Goal: Task Accomplishment & Management: Complete application form

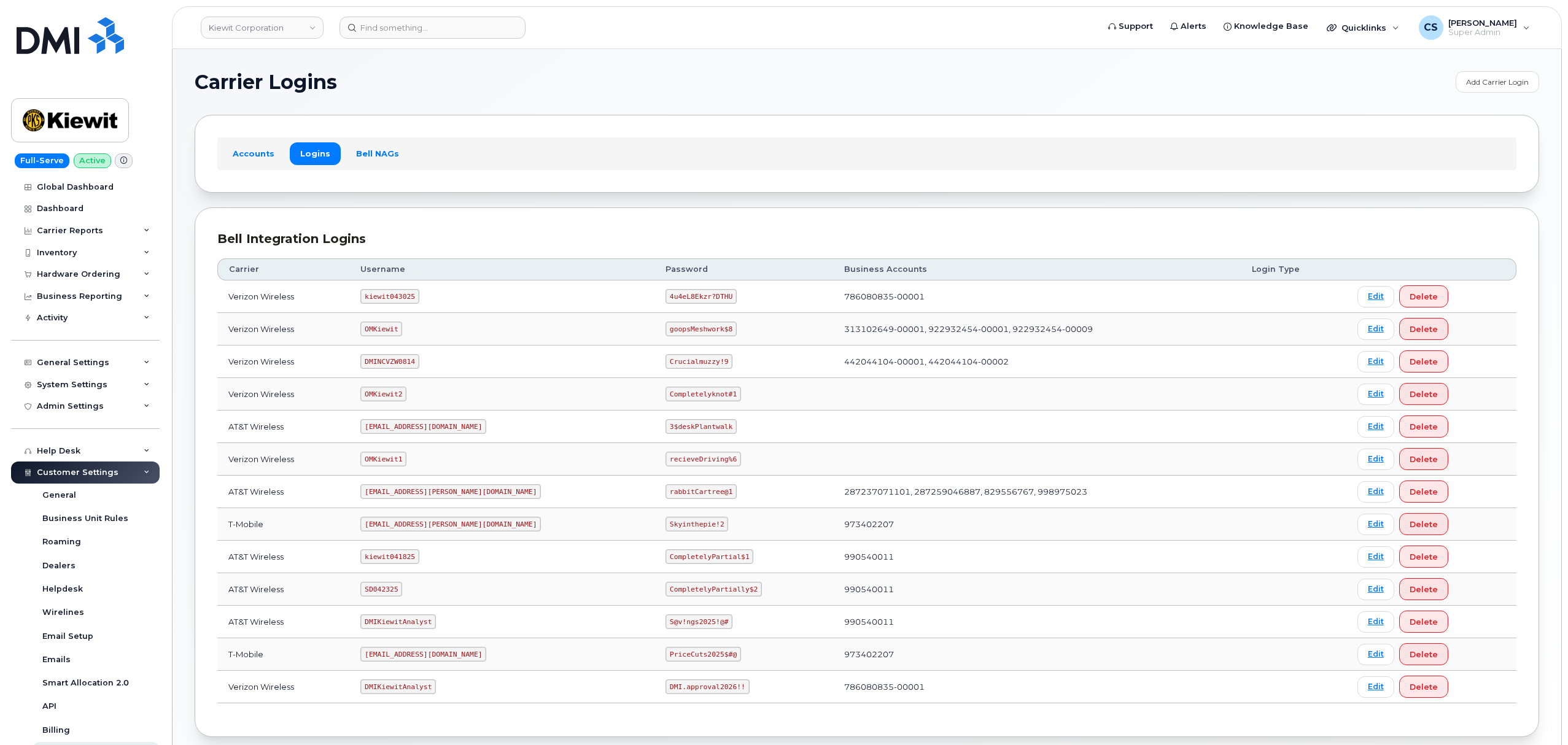
scroll to position [67, 0]
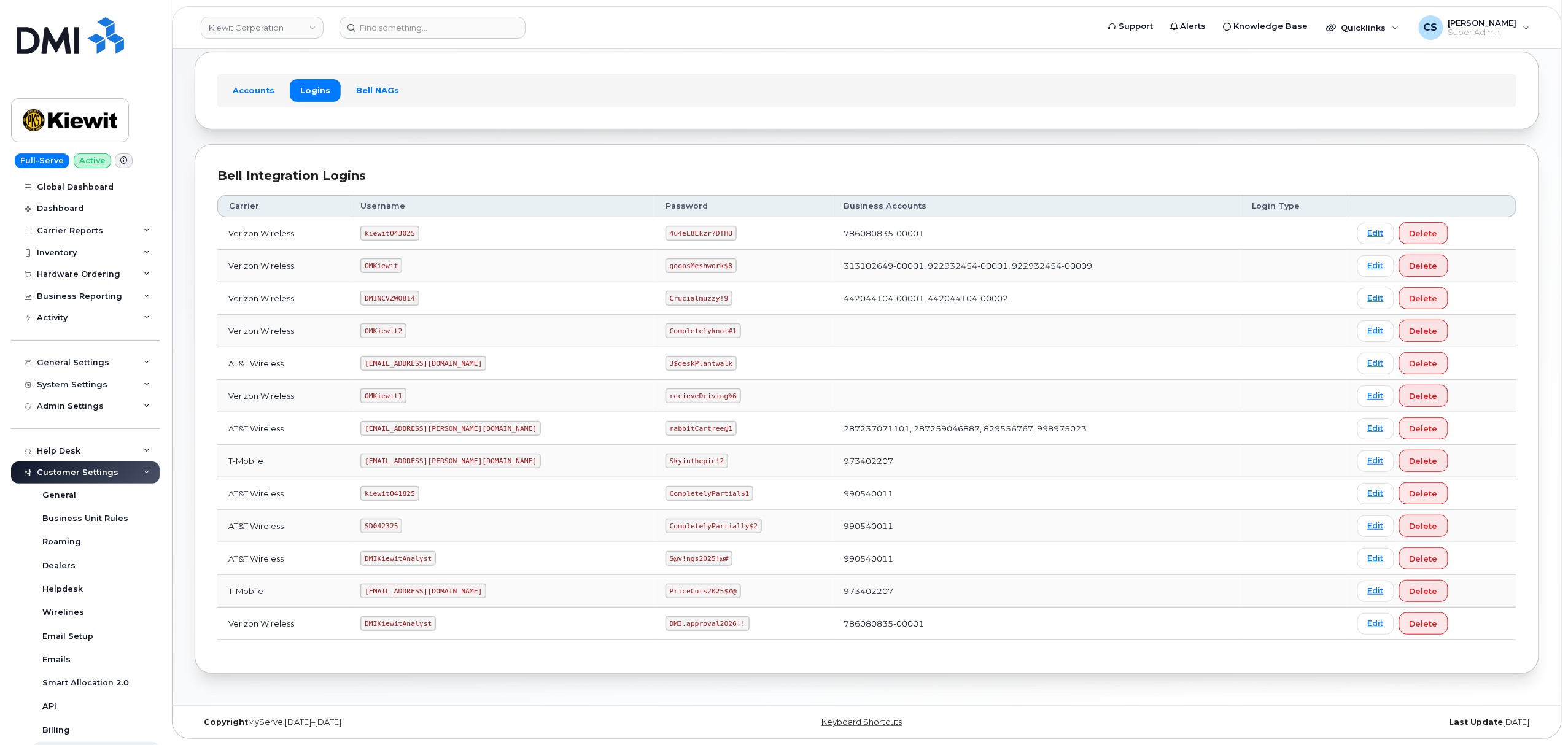
click at [394, 524] on code "SD042325" at bounding box center [381, 526] width 42 height 15
copy code "SD042325"
drag, startPoint x: 695, startPoint y: 523, endPoint x: 601, endPoint y: 522, distance: 94.0
click at [655, 522] on td "CompletelyPartially$2" at bounding box center [744, 526] width 179 height 32
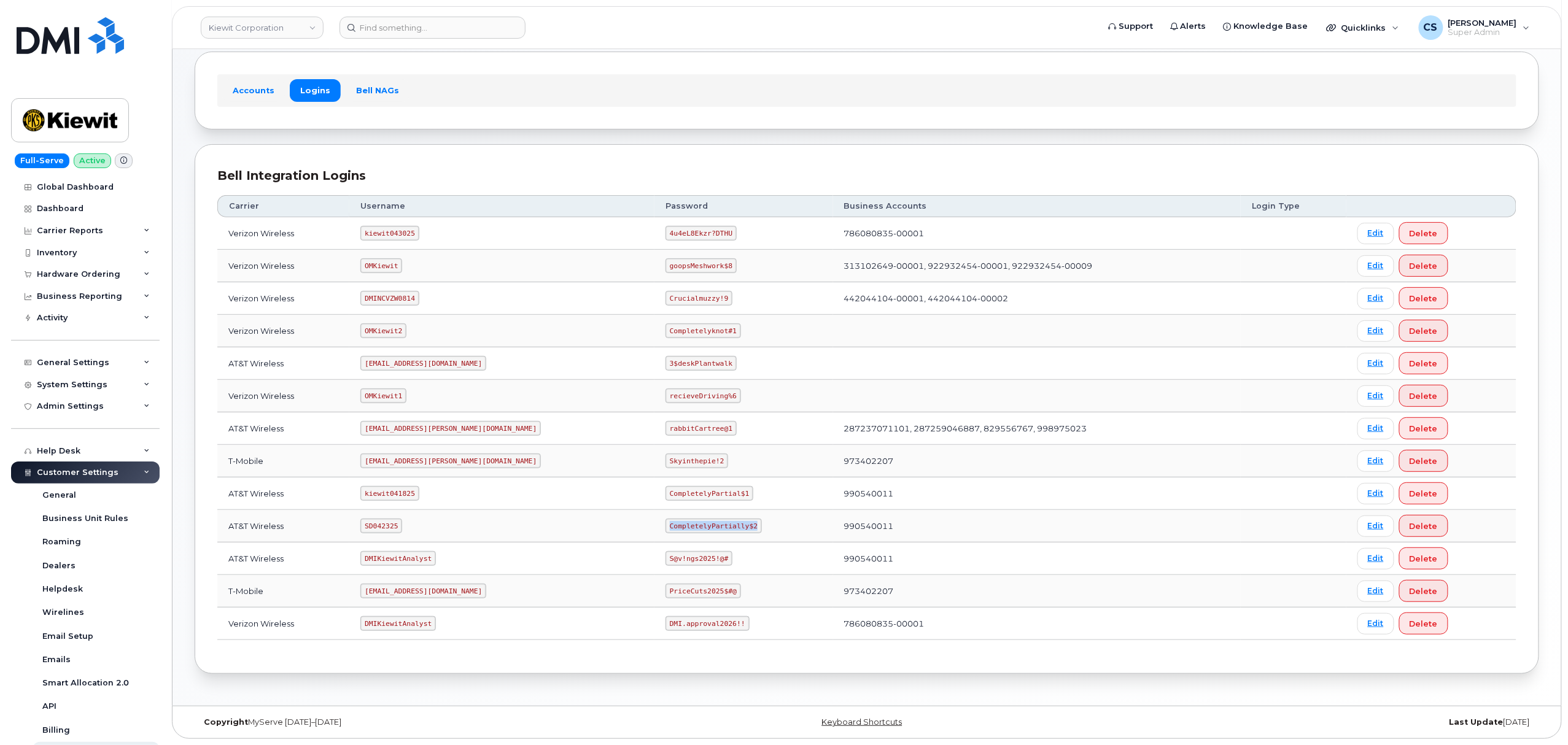
copy code "CompletelyPartially$2"
click at [386, 217] on td "kiewit043025" at bounding box center [501, 233] width 305 height 32
click at [384, 226] on code "kiewit043025" at bounding box center [390, 233] width 59 height 15
copy code "kiewit043025"
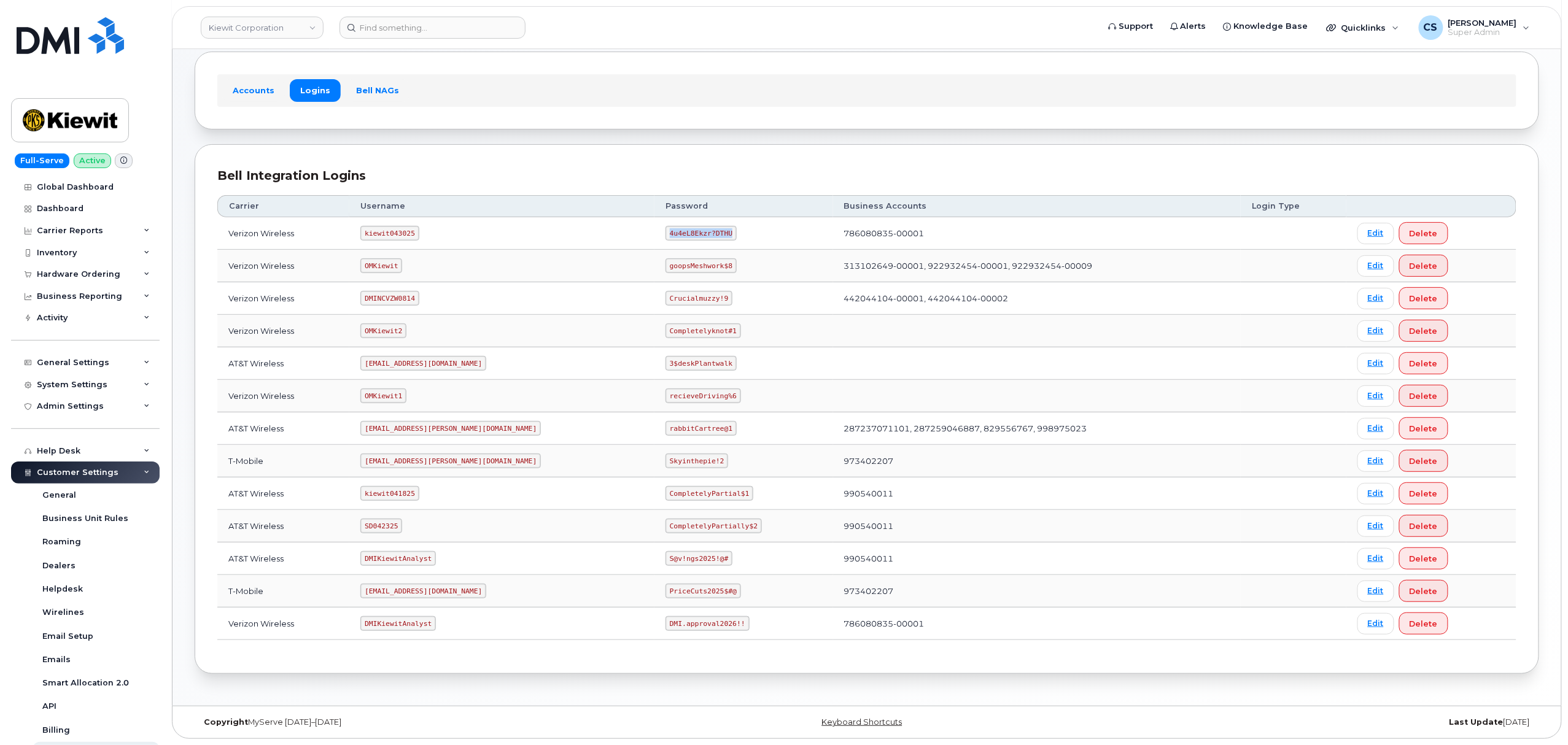
drag, startPoint x: 669, startPoint y: 231, endPoint x: 613, endPoint y: 224, distance: 56.4
click at [666, 226] on code "4u4eL8Ekzr?DTHU" at bounding box center [701, 233] width 71 height 15
copy code "4u4eL8Ekzr?DTHU"
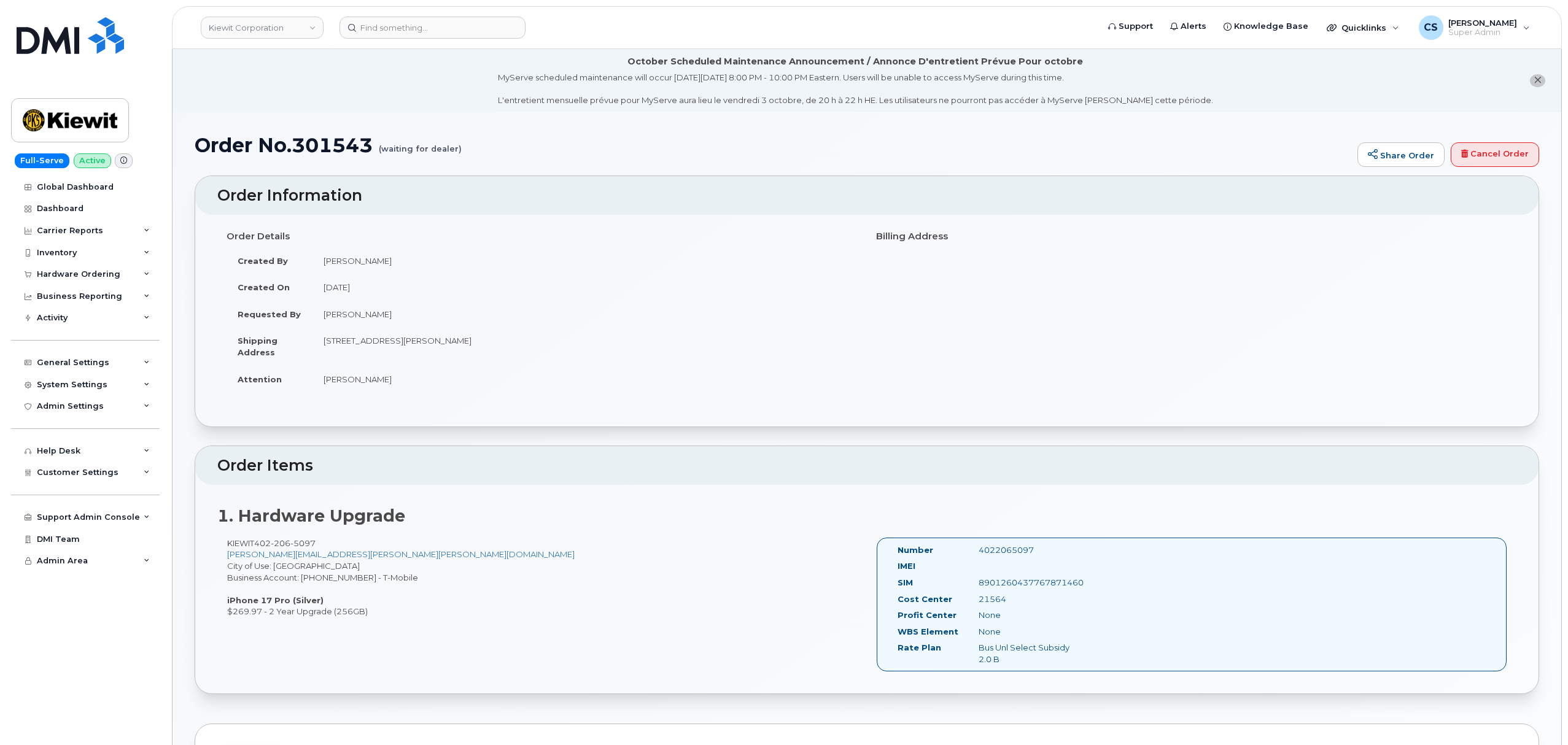
scroll to position [246, 0]
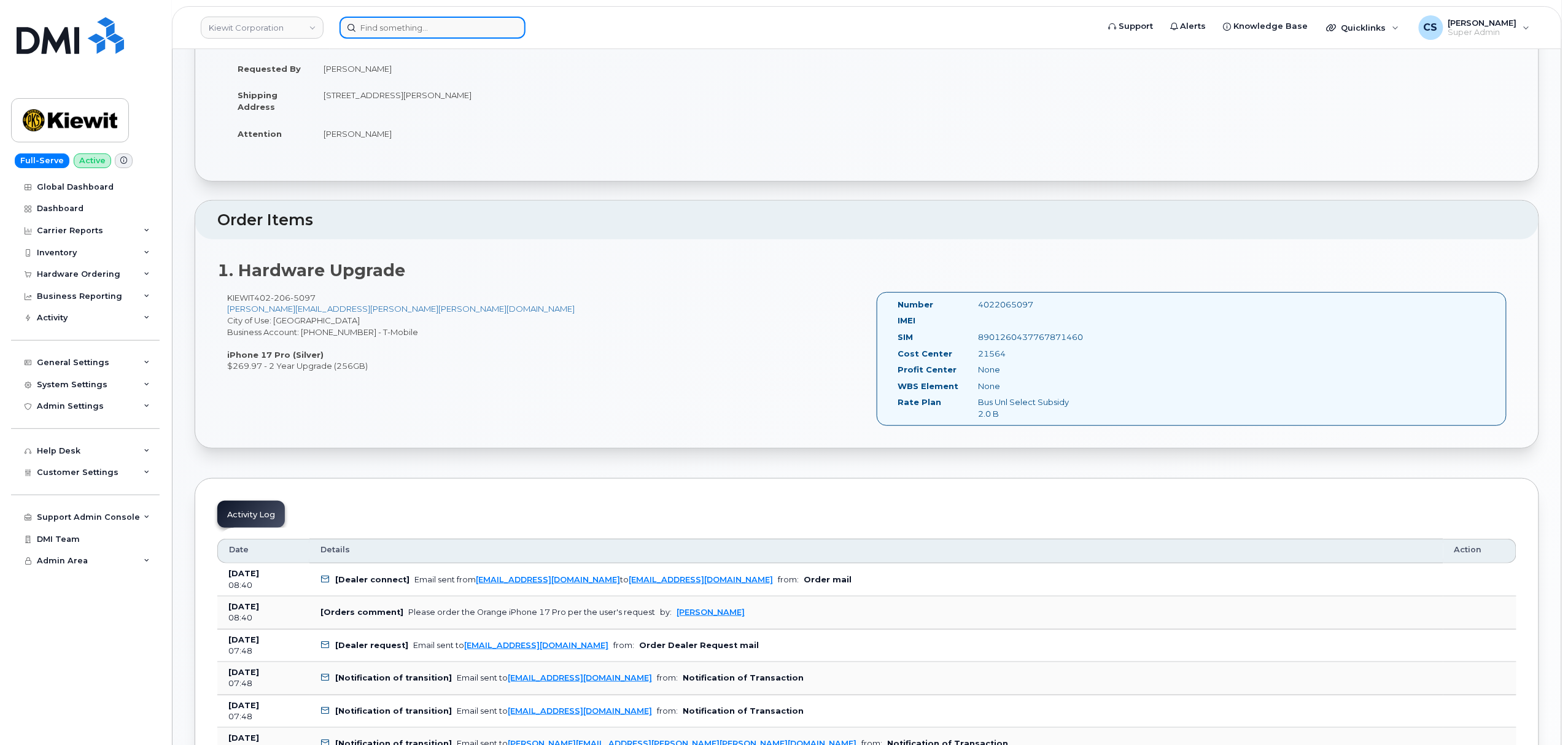
click at [424, 27] on input at bounding box center [432, 27] width 186 height 22
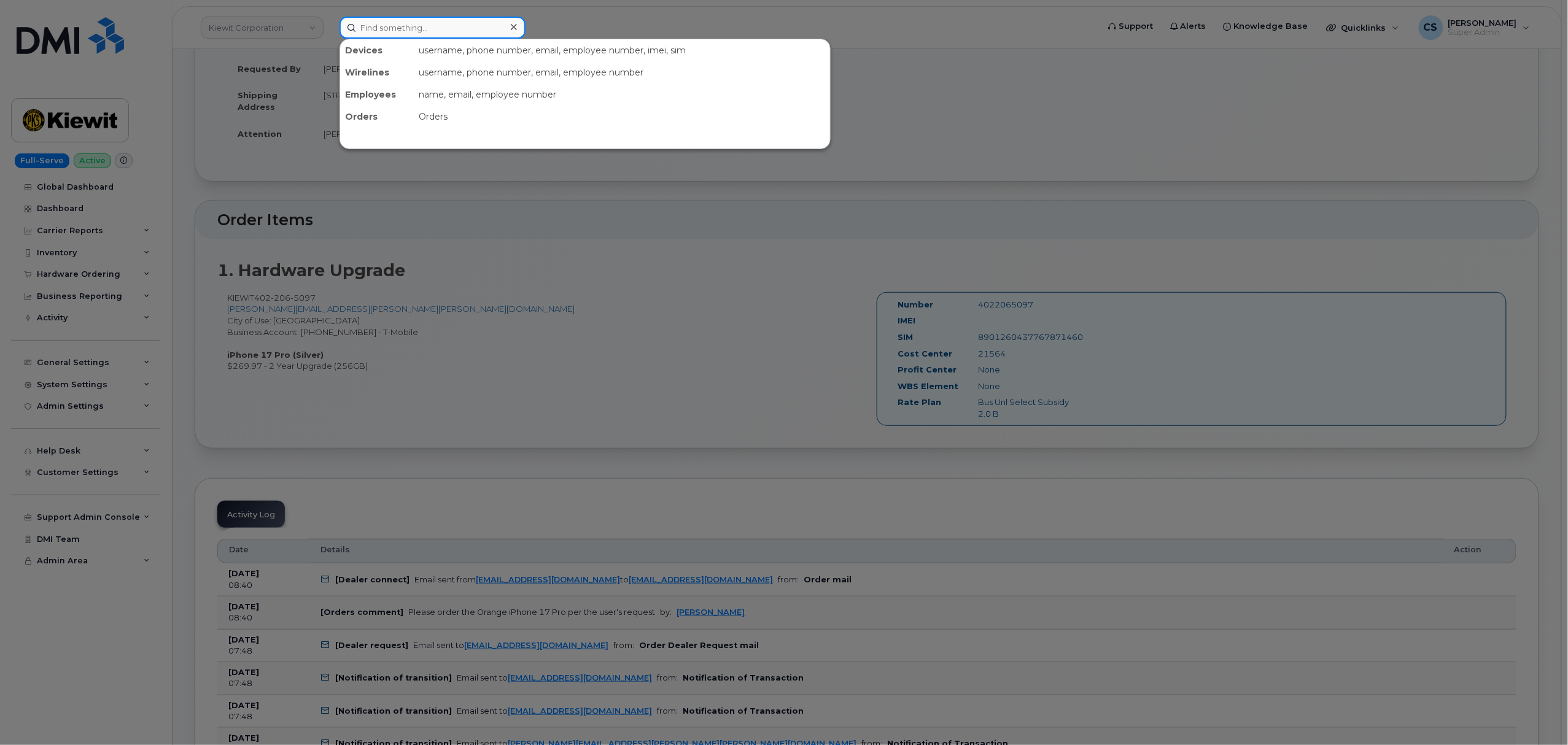
paste input "301160"
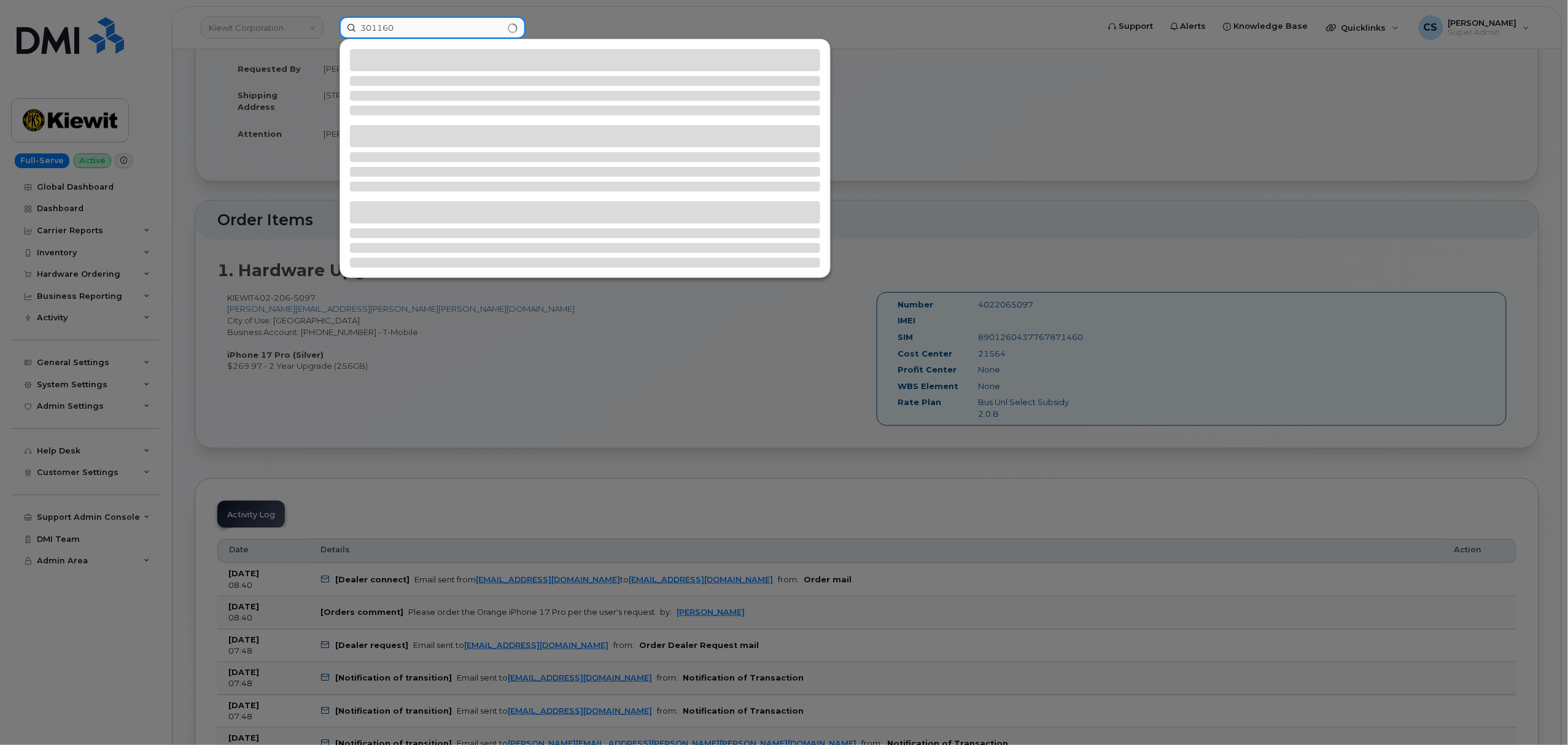
type input "301160"
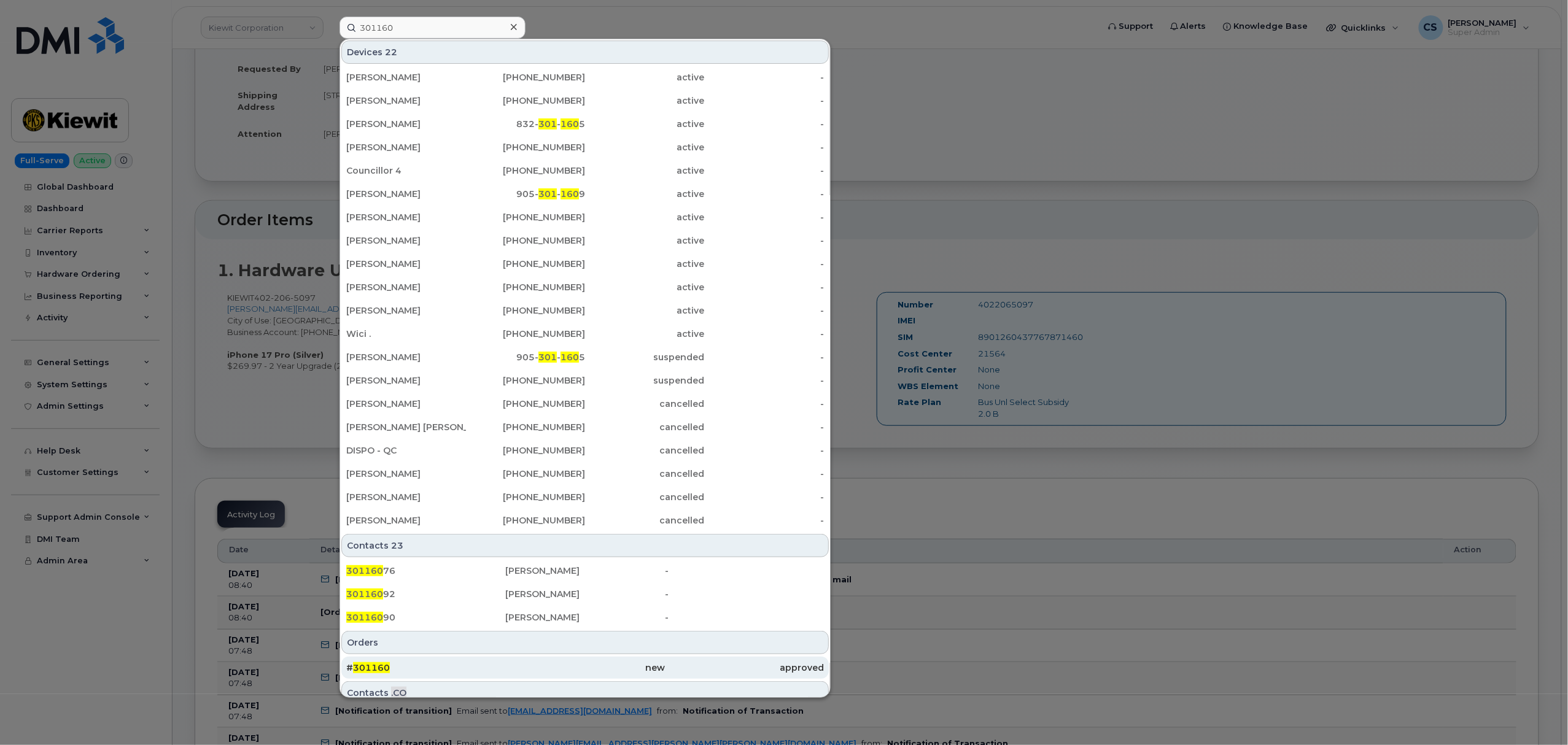
click at [382, 667] on span "301160" at bounding box center [371, 667] width 37 height 11
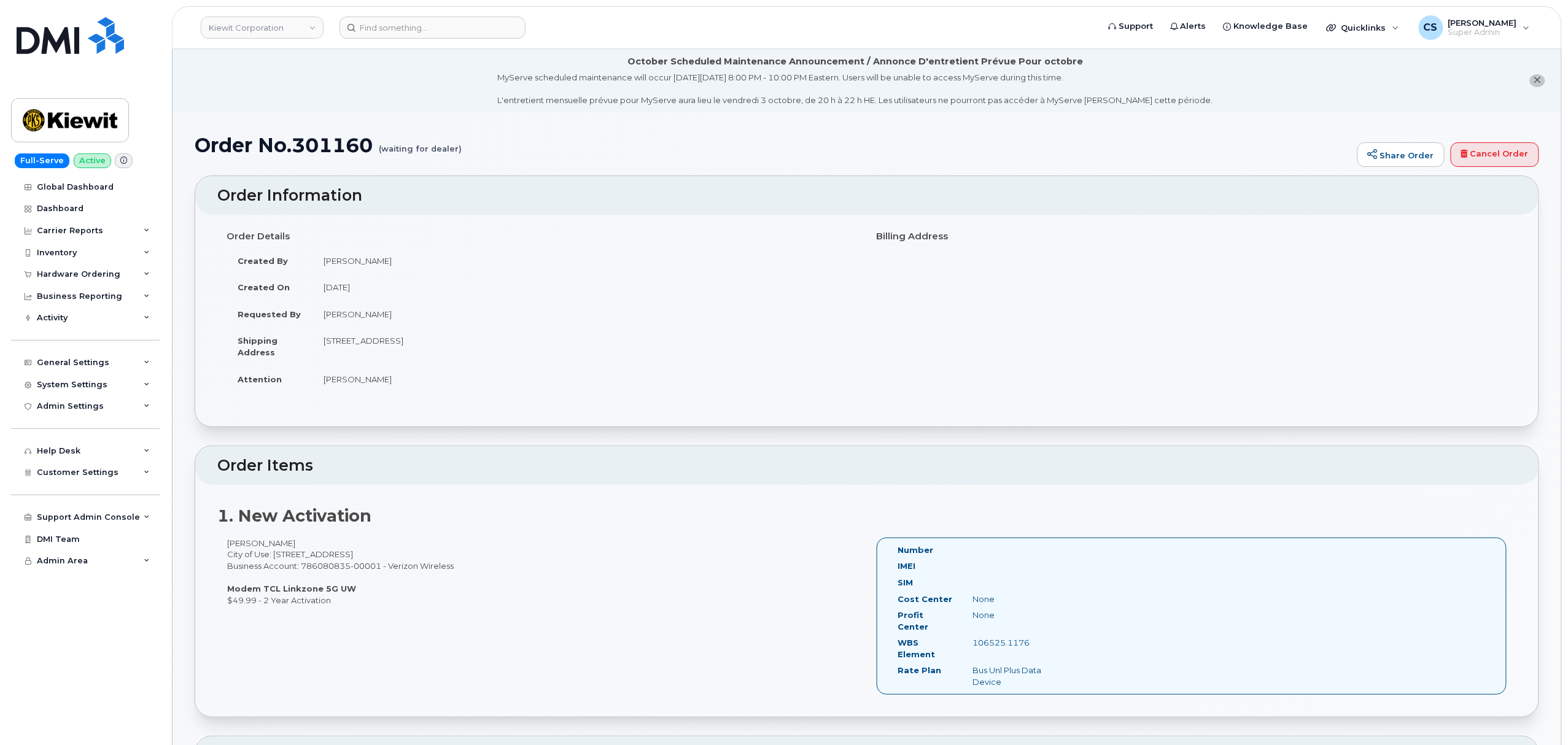
drag, startPoint x: 1036, startPoint y: 634, endPoint x: 973, endPoint y: 632, distance: 63.0
click at [973, 637] on div "106525.1176" at bounding box center [1015, 643] width 105 height 11
copy div "106525.1176"
click at [343, 144] on h1 "Order No.301160 (waiting for dealer)" at bounding box center [773, 145] width 1157 height 22
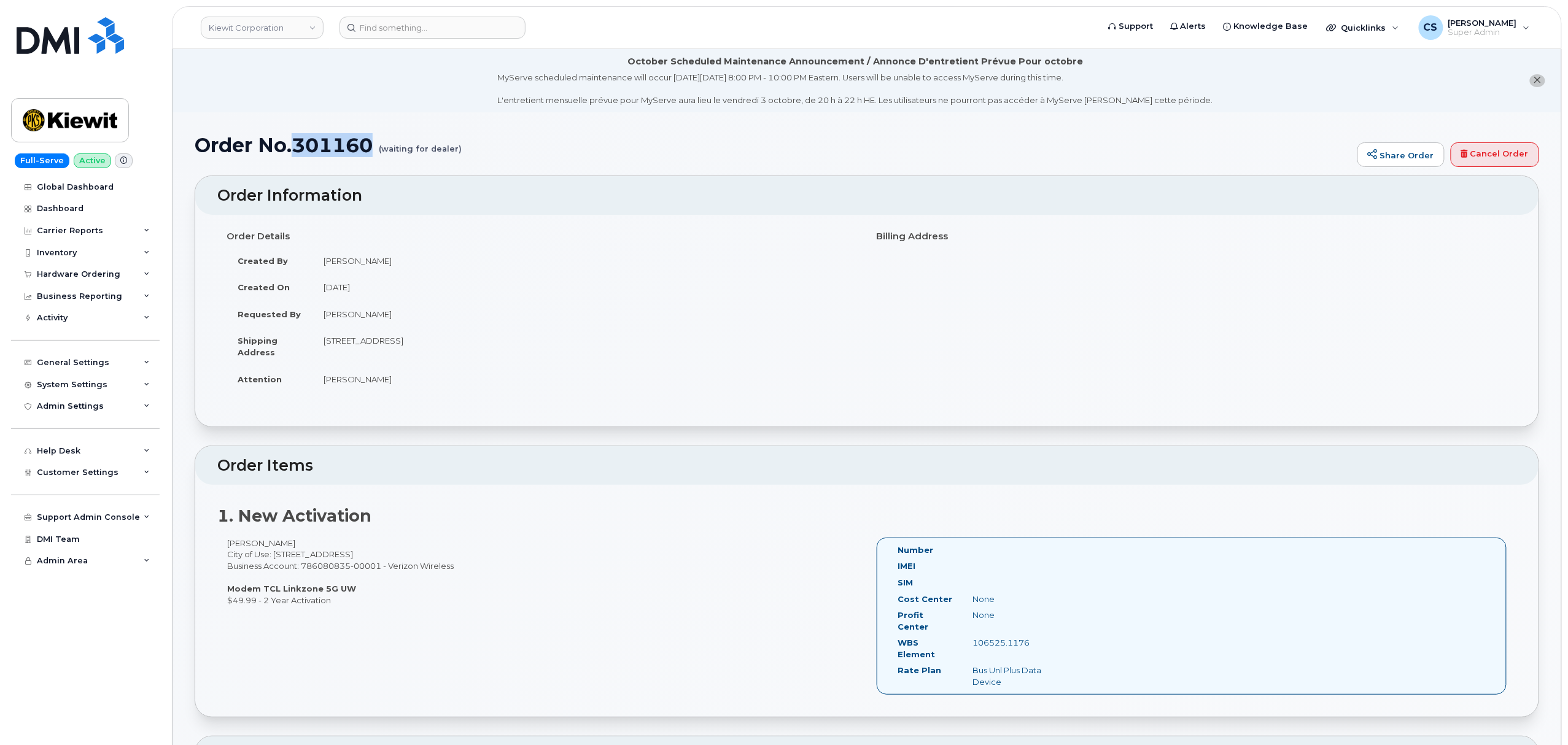
copy h1 "301160"
drag, startPoint x: 1037, startPoint y: 639, endPoint x: 974, endPoint y: 637, distance: 63.0
click at [974, 637] on div "WBS Element 106525.1176" at bounding box center [978, 651] width 180 height 27
copy div "106525.1176"
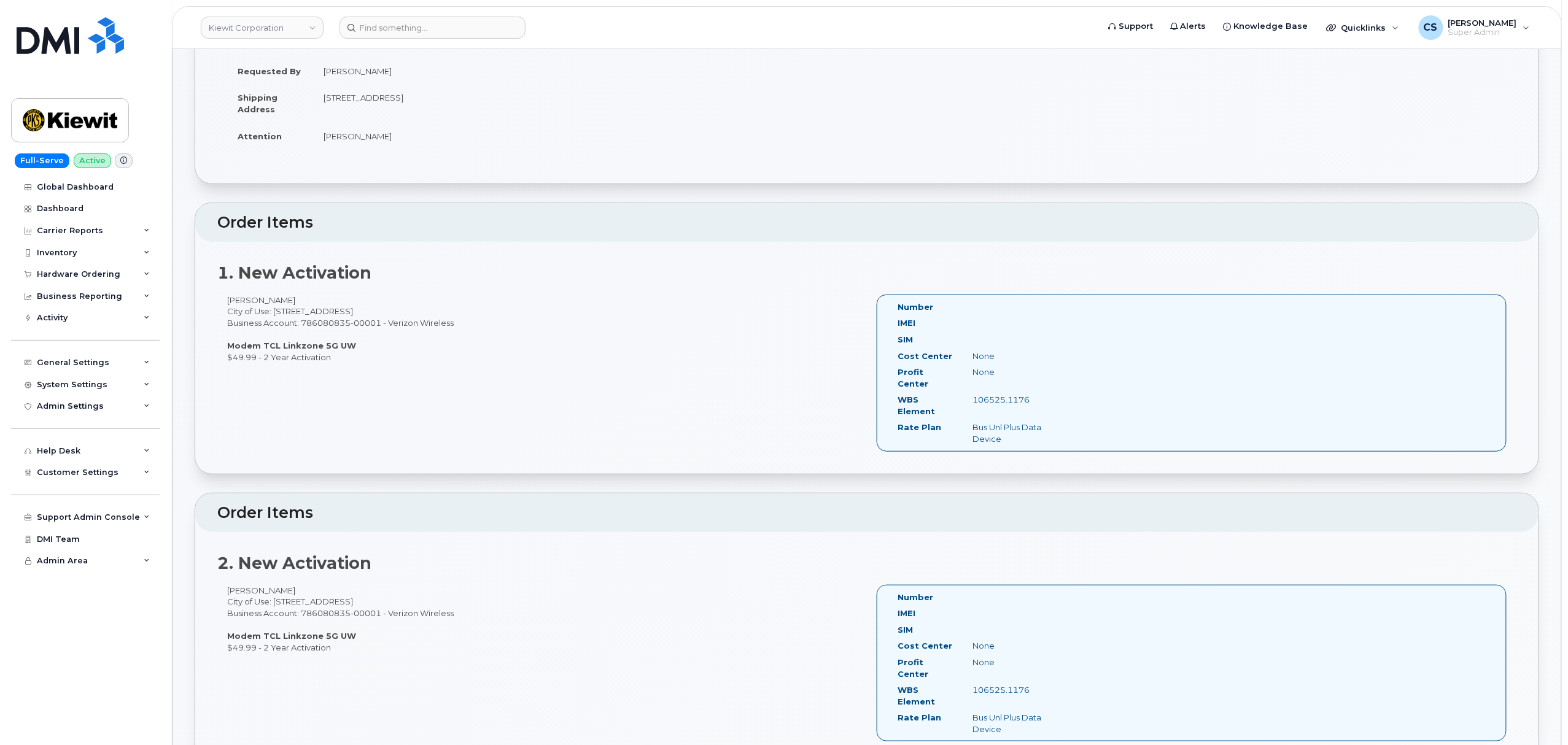
scroll to position [327, 0]
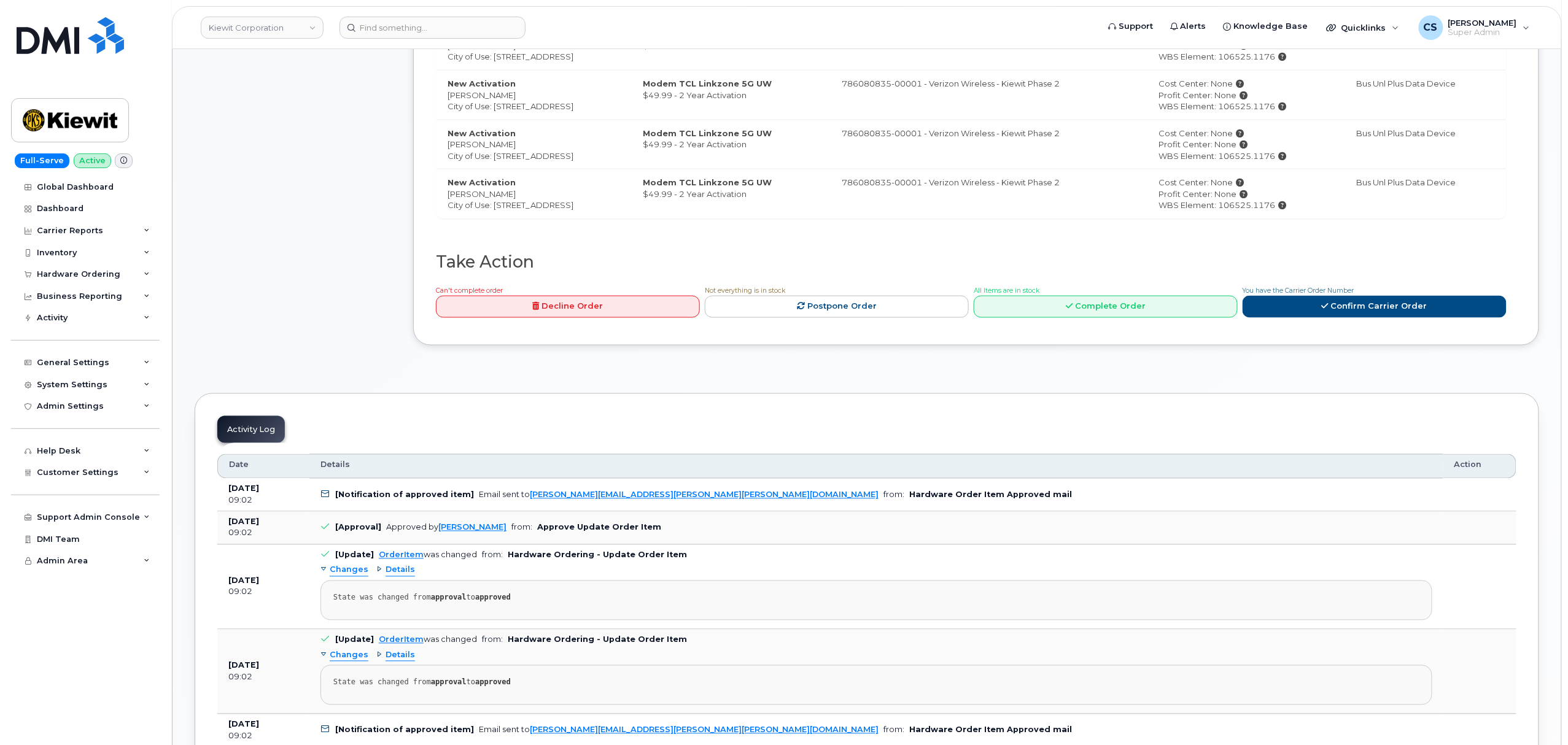
scroll to position [900, 0]
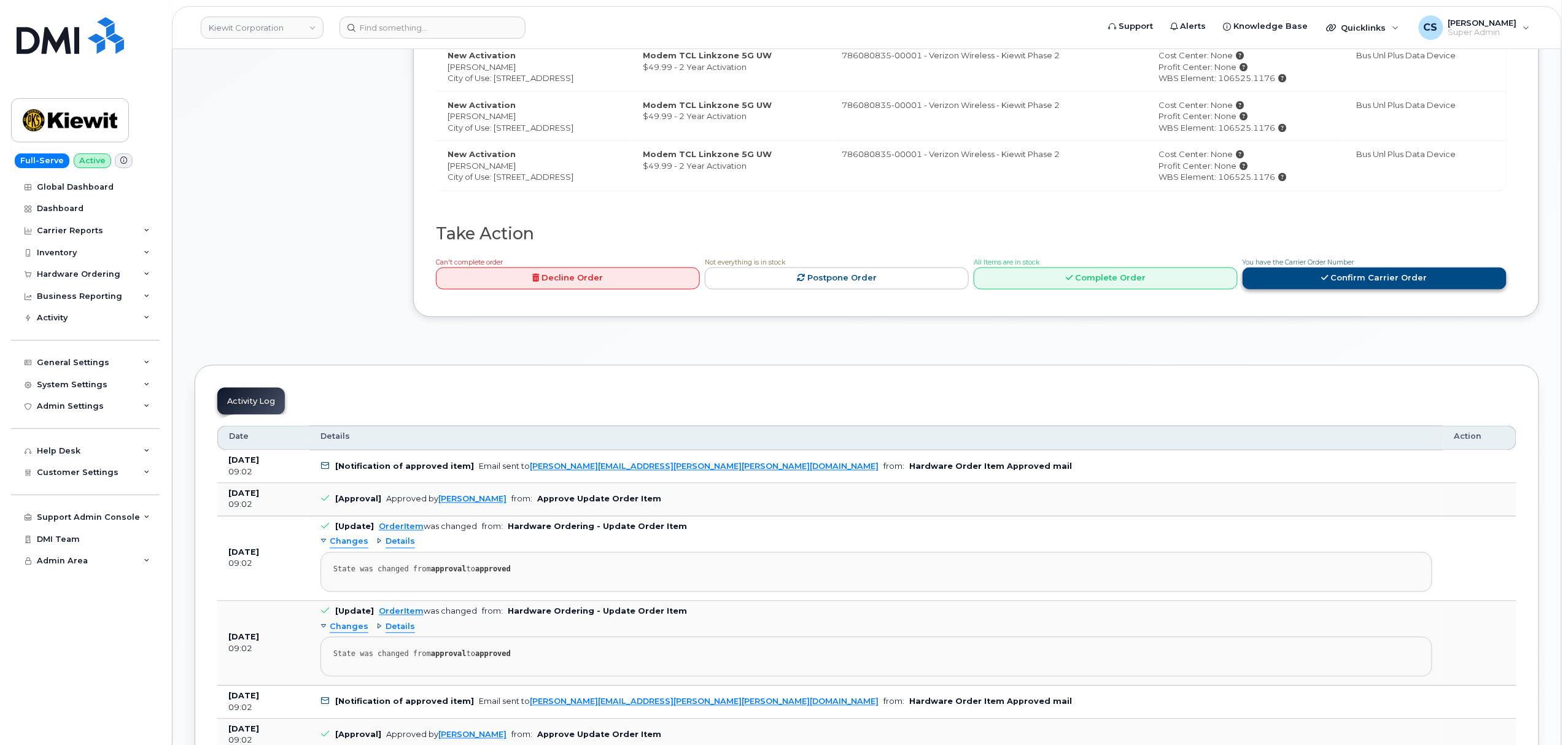
click at [1279, 281] on link "Confirm Carrier Order" at bounding box center [1374, 279] width 264 height 23
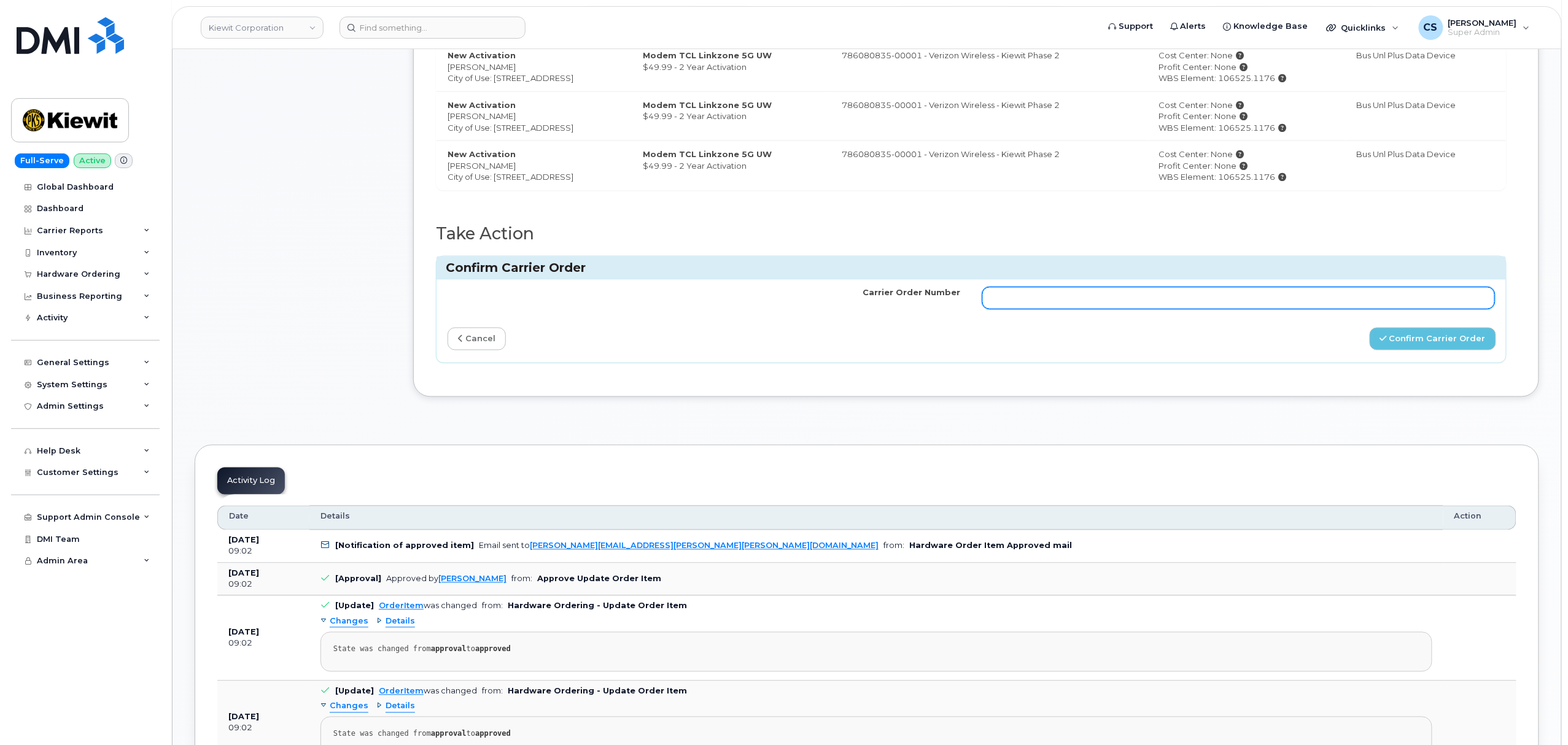
click at [1109, 306] on input "Carrier Order Number" at bounding box center [1238, 298] width 513 height 22
paste input "MB3000596394390"
type input "MB3000596394390"
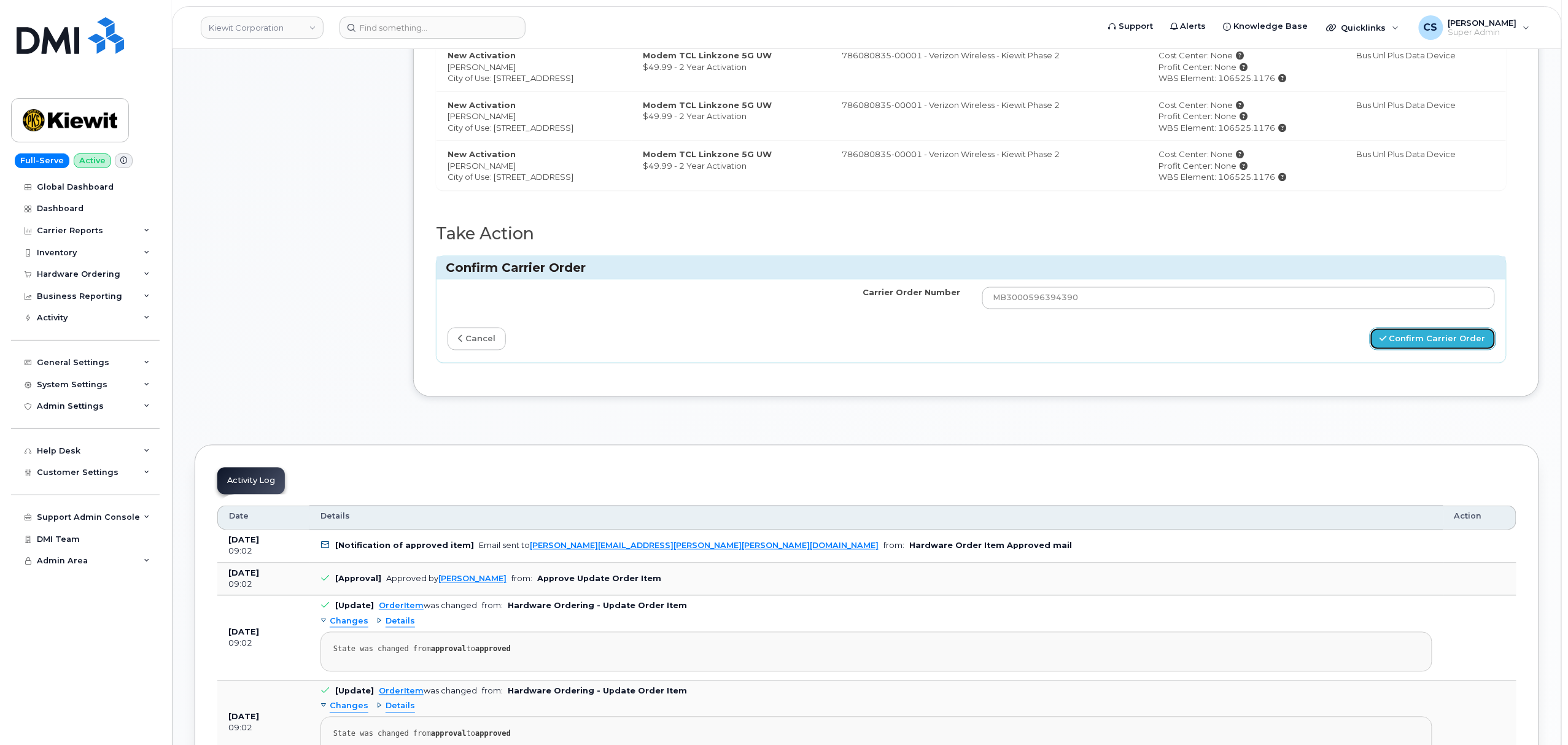
click at [1420, 344] on button "Confirm Carrier Order" at bounding box center [1433, 339] width 127 height 23
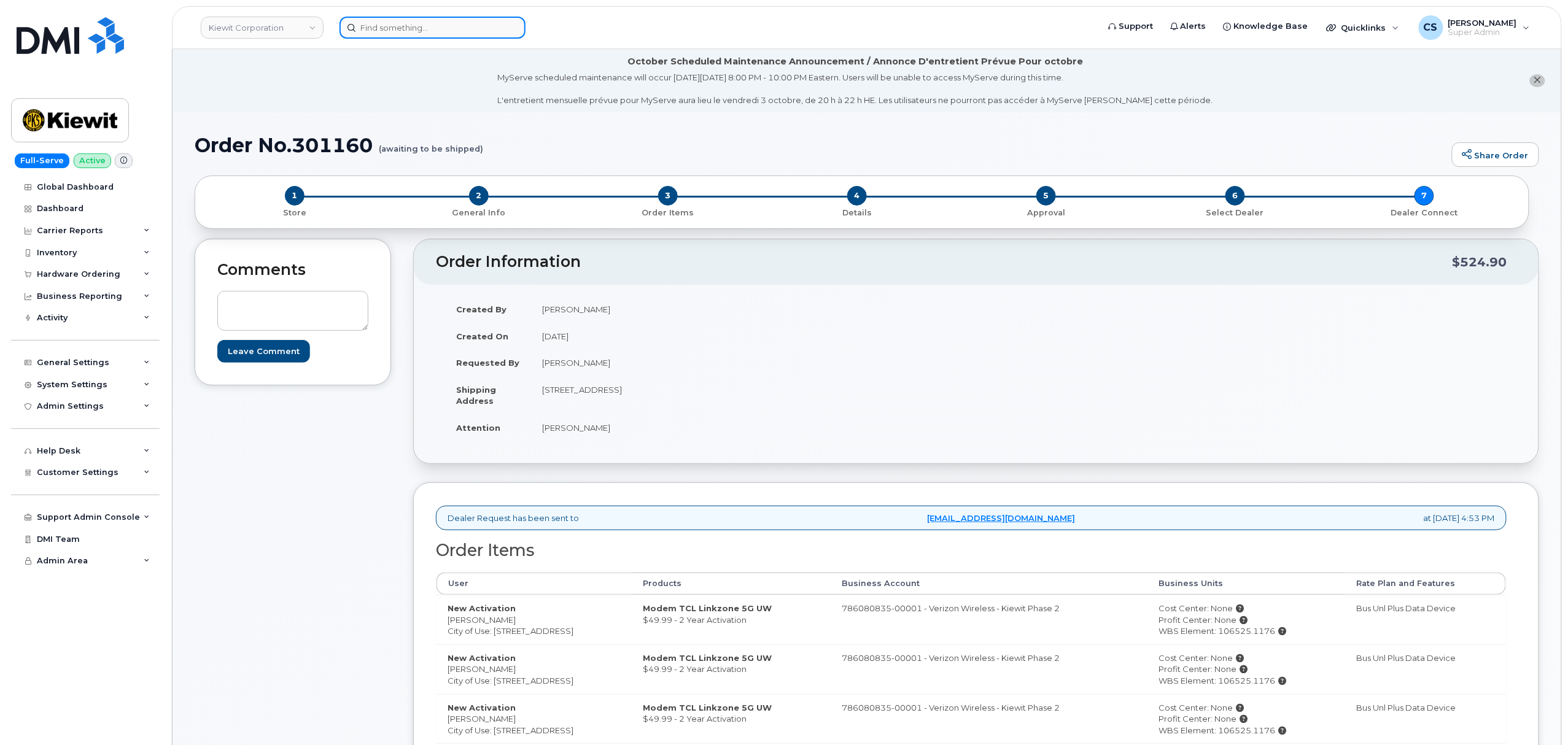
click at [390, 27] on input at bounding box center [432, 27] width 186 height 22
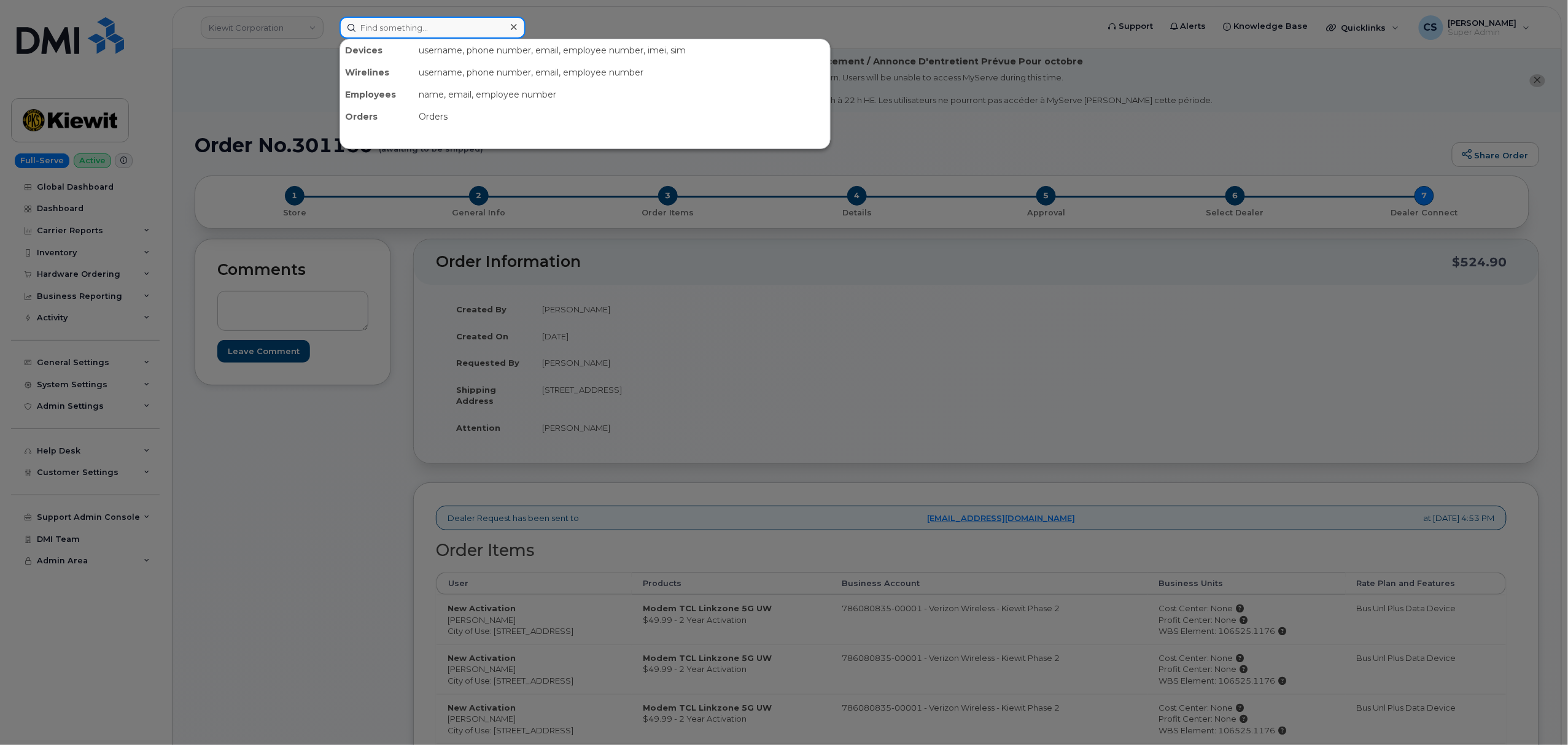
paste input "301194"
type input "301194"
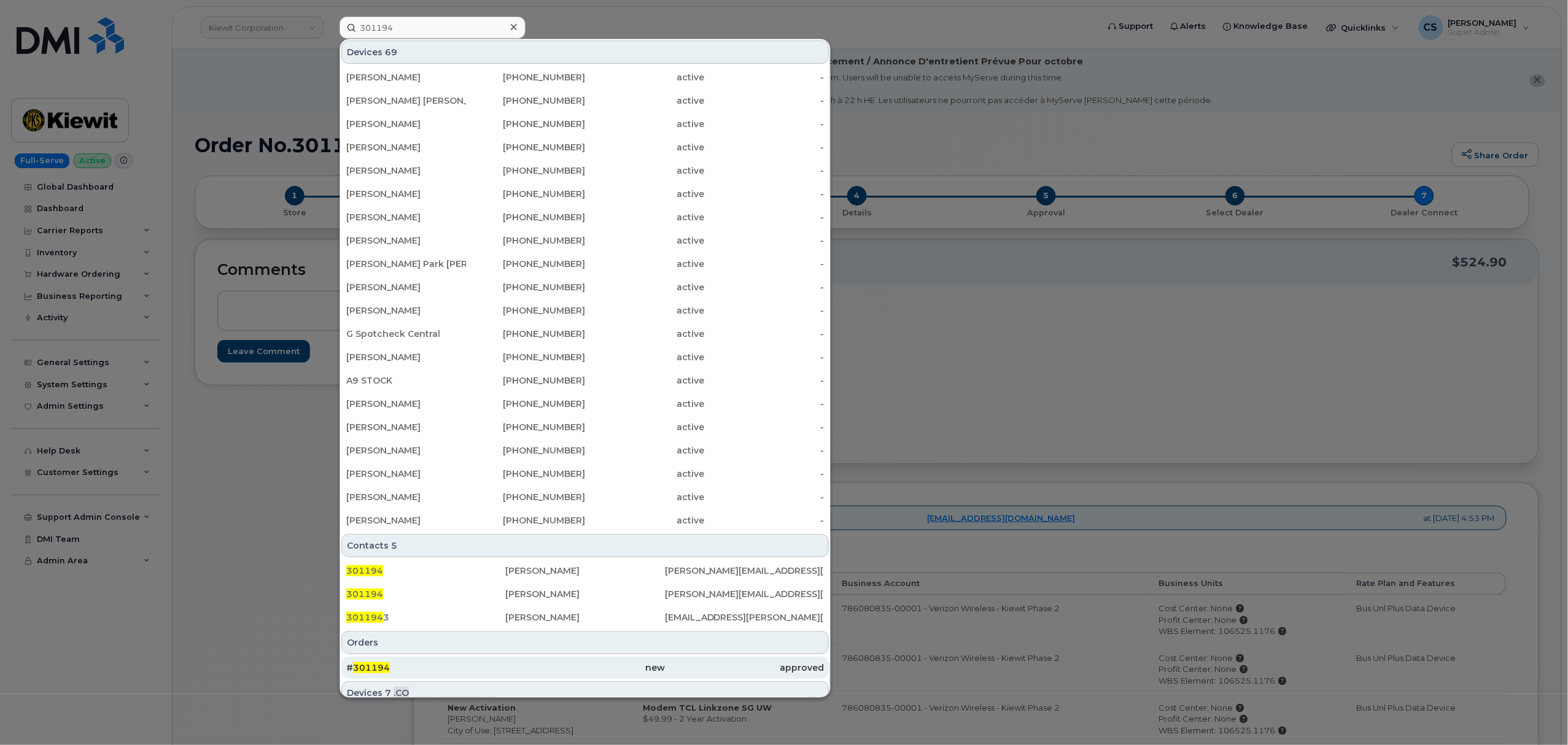
click at [374, 668] on span "301194" at bounding box center [371, 667] width 37 height 11
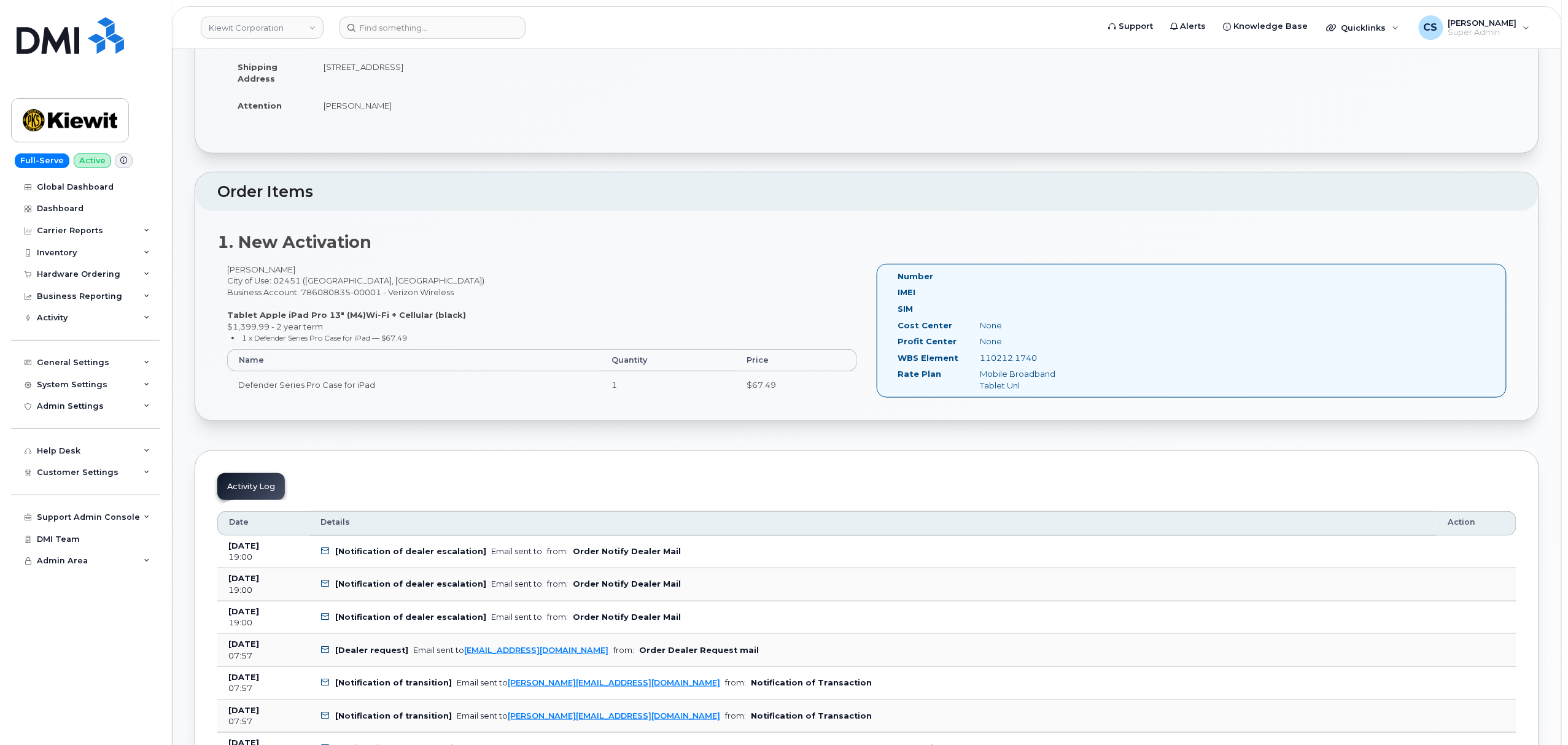
scroll to position [246, 0]
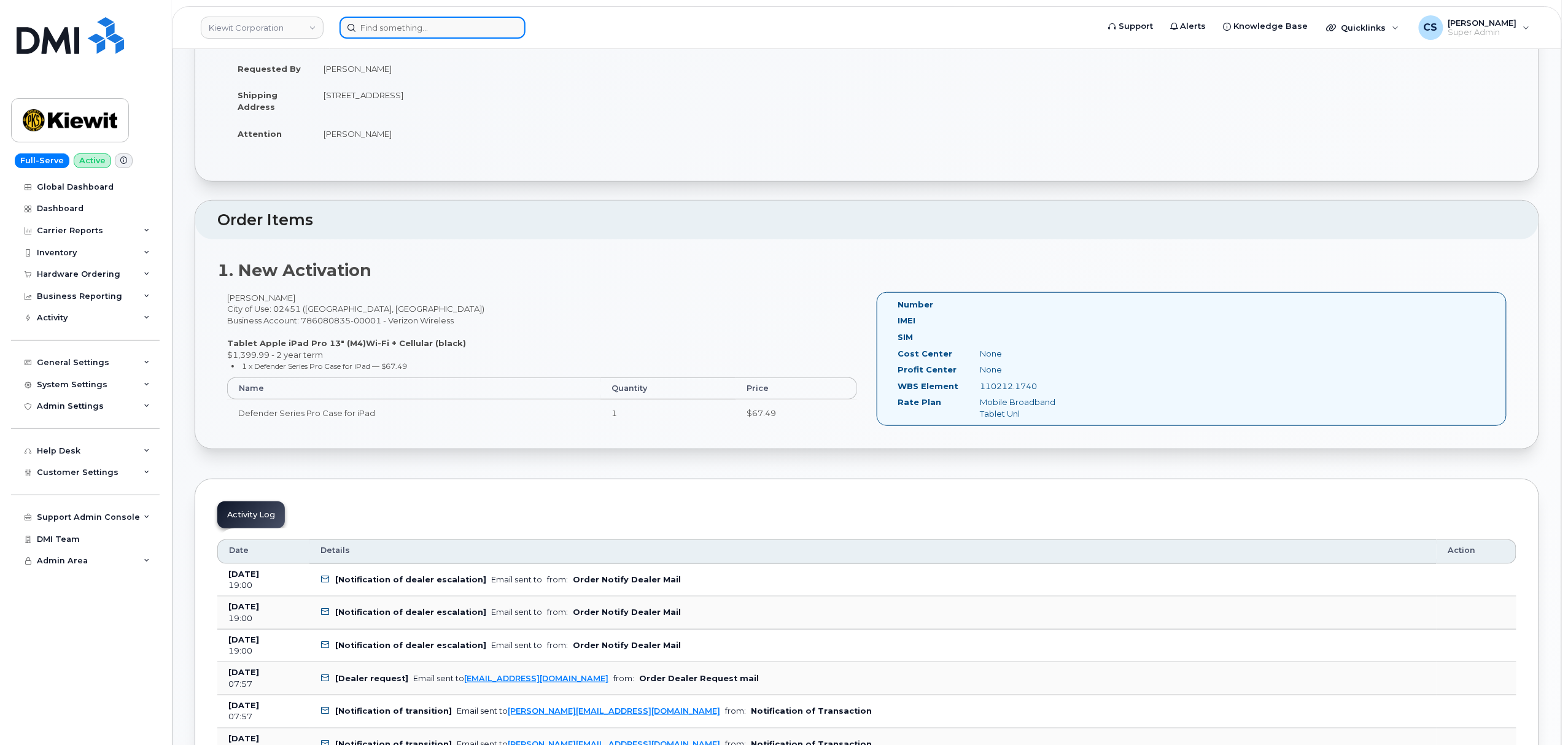
click at [438, 27] on input at bounding box center [432, 27] width 186 height 22
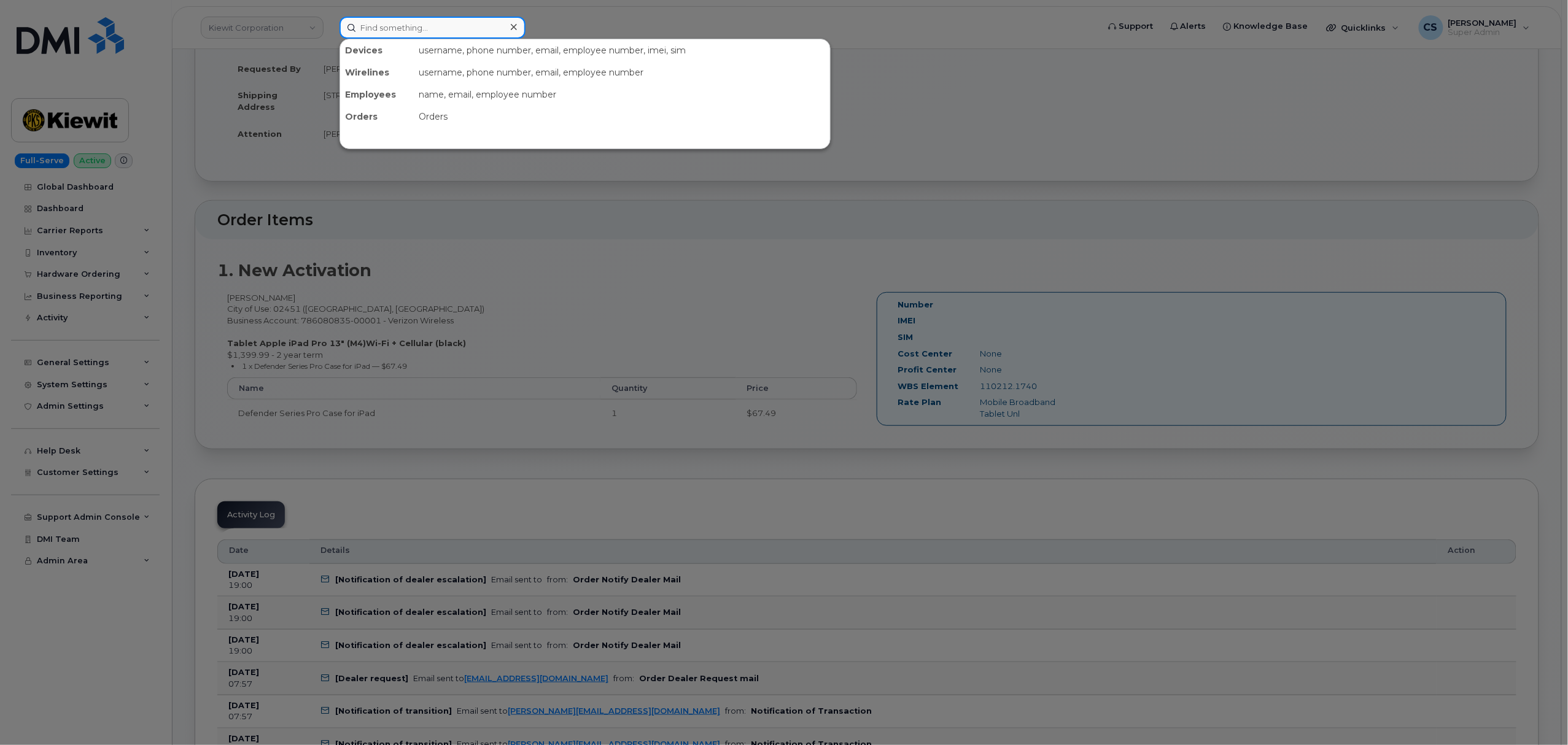
paste input "[PHONE_NUMBER]"
type input "[PHONE_NUMBER]"
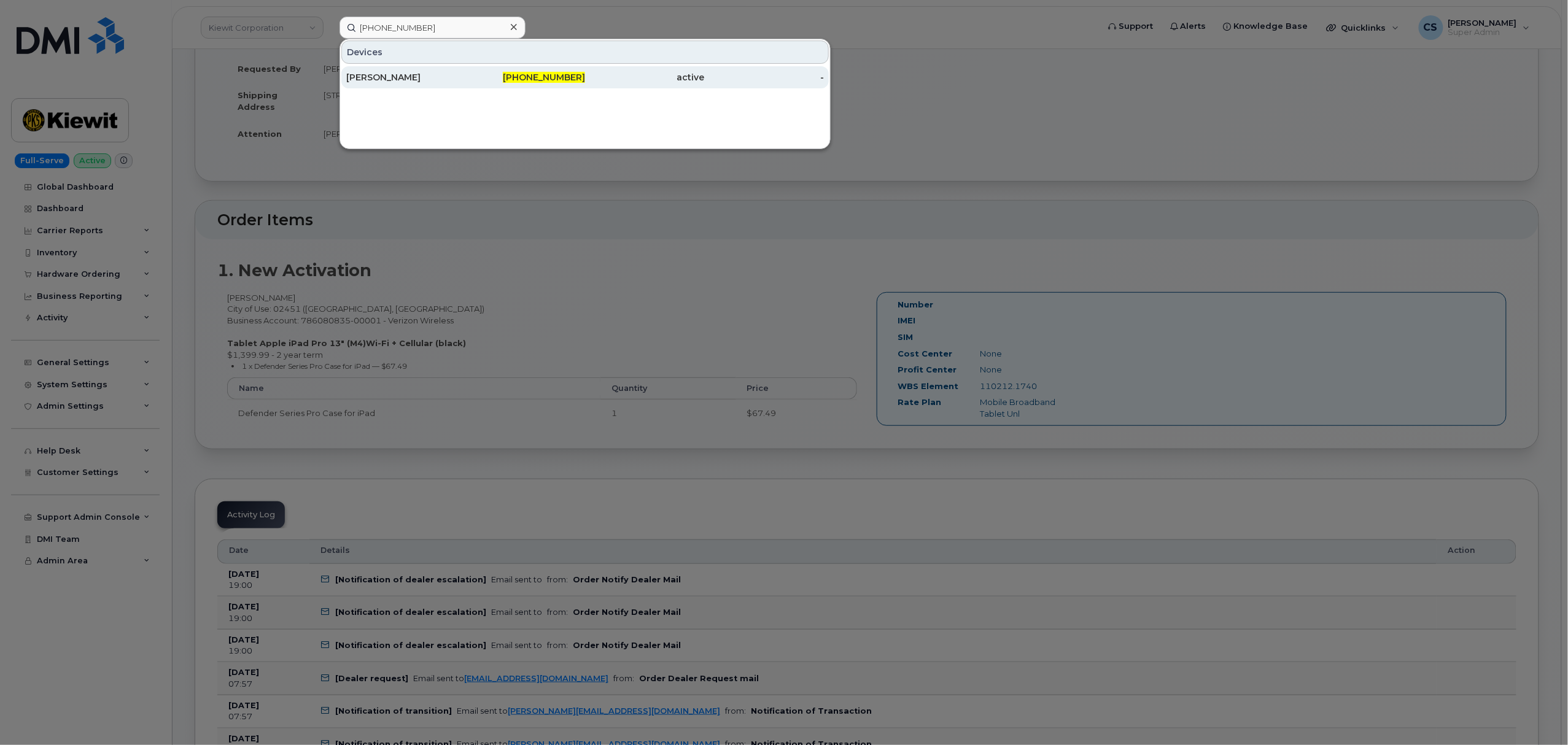
click at [536, 76] on span "[PHONE_NUMBER]" at bounding box center [543, 77] width 82 height 11
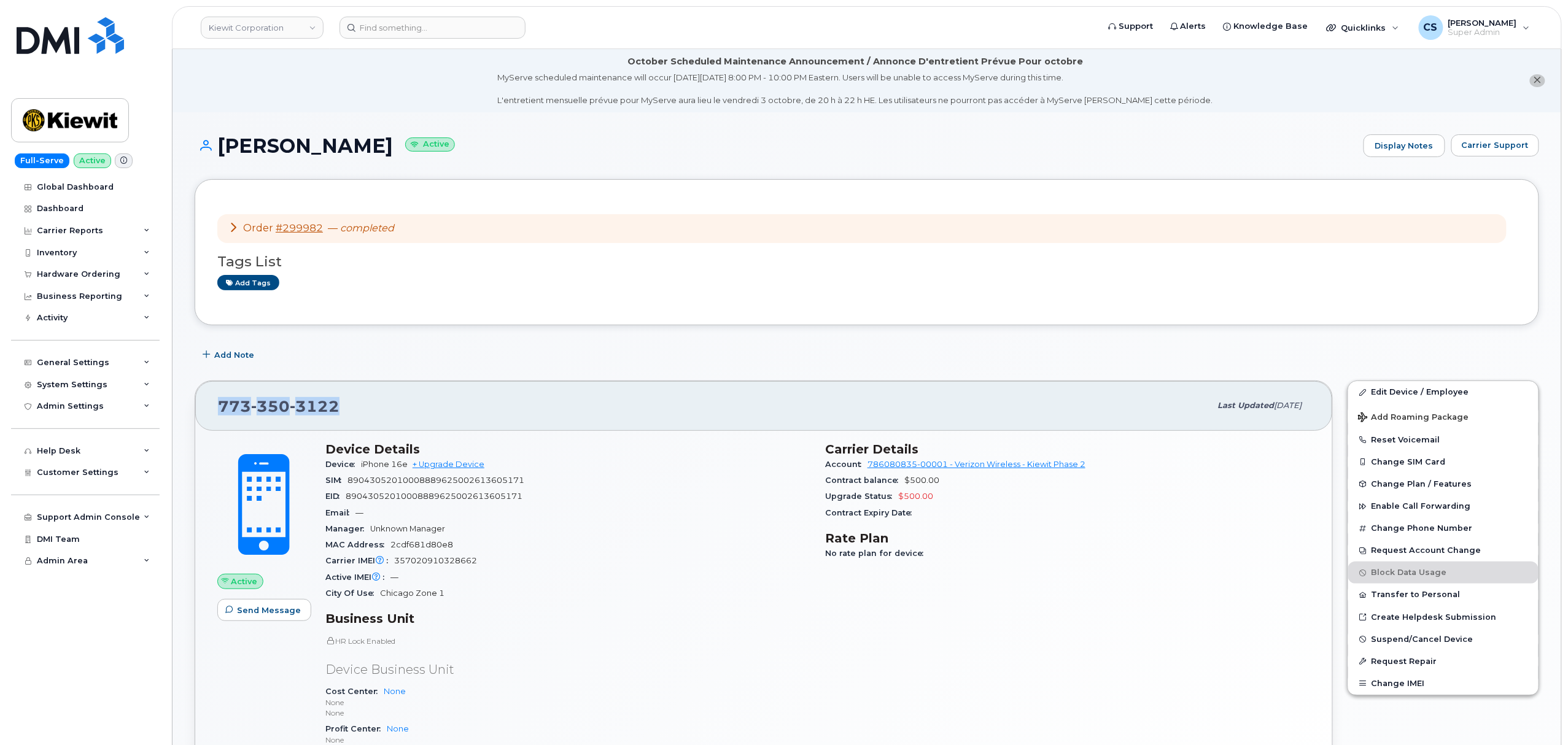
drag, startPoint x: 357, startPoint y: 416, endPoint x: 187, endPoint y: 406, distance: 170.3
click at [187, 406] on div "773 350 3122 Last updated Sep 11, 2025 Active Send Message Device Details Devic…" at bounding box center [764, 620] width 1153 height 495
copy span "773 350 3122"
click at [454, 30] on input at bounding box center [432, 27] width 186 height 22
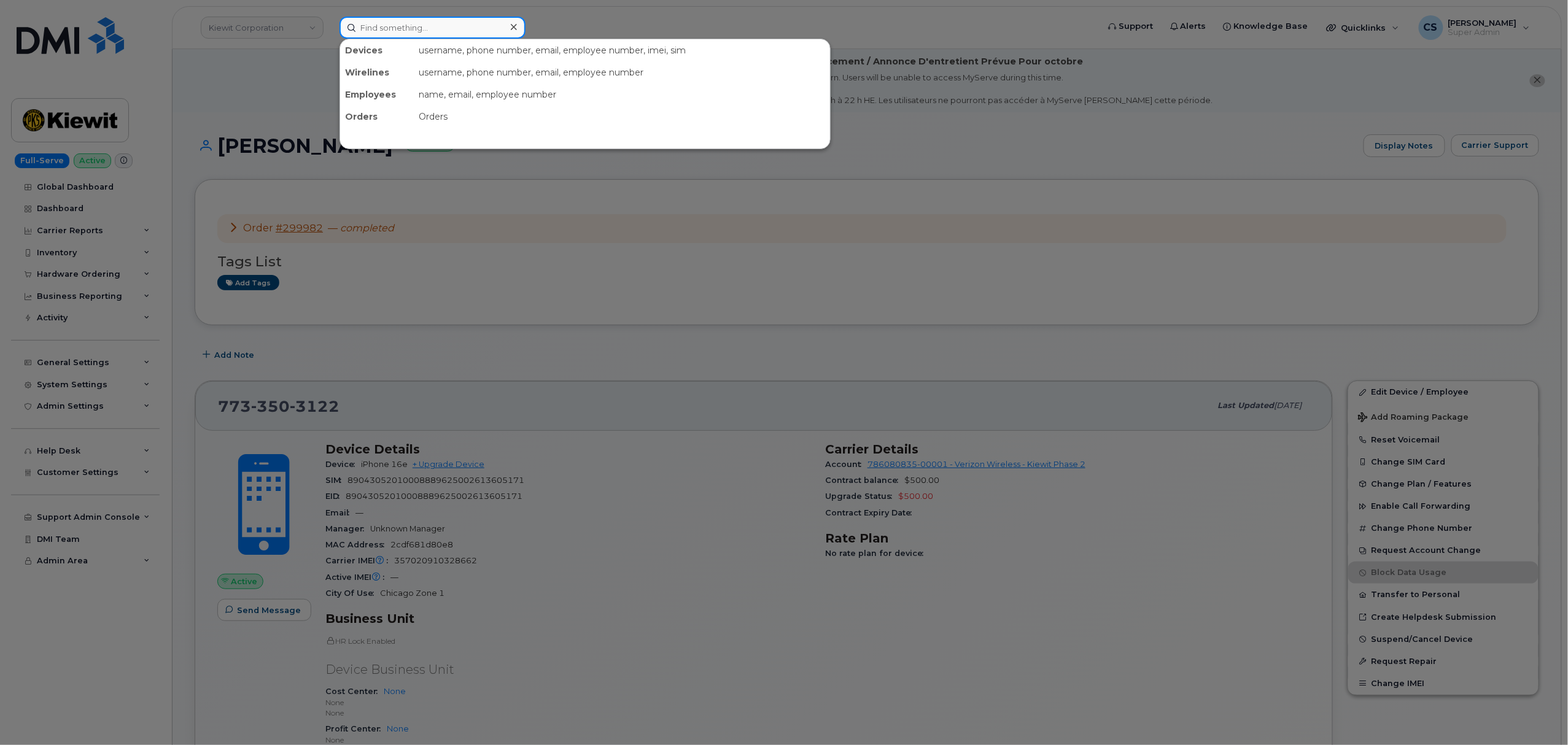
paste input "8085949598"
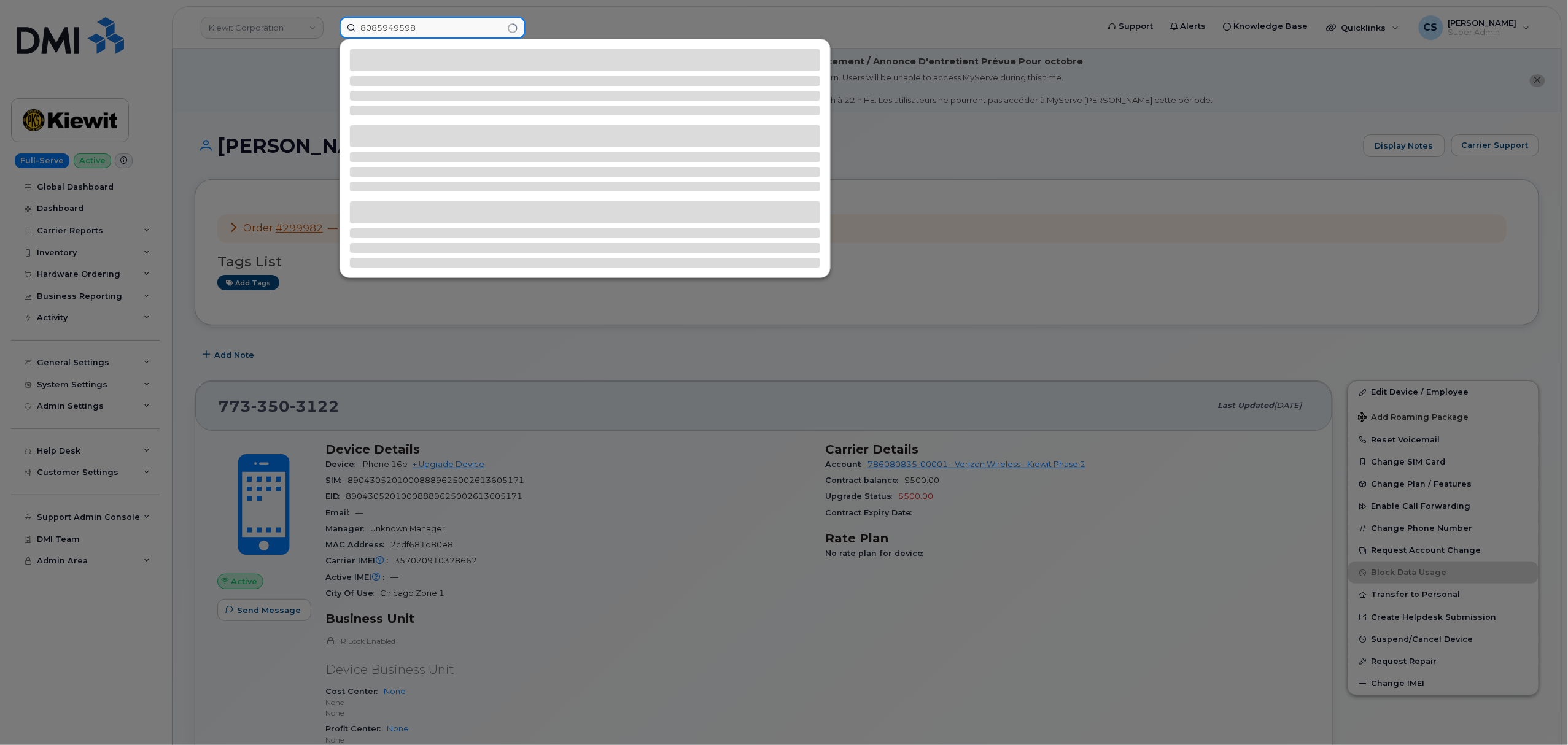
type input "8085949598"
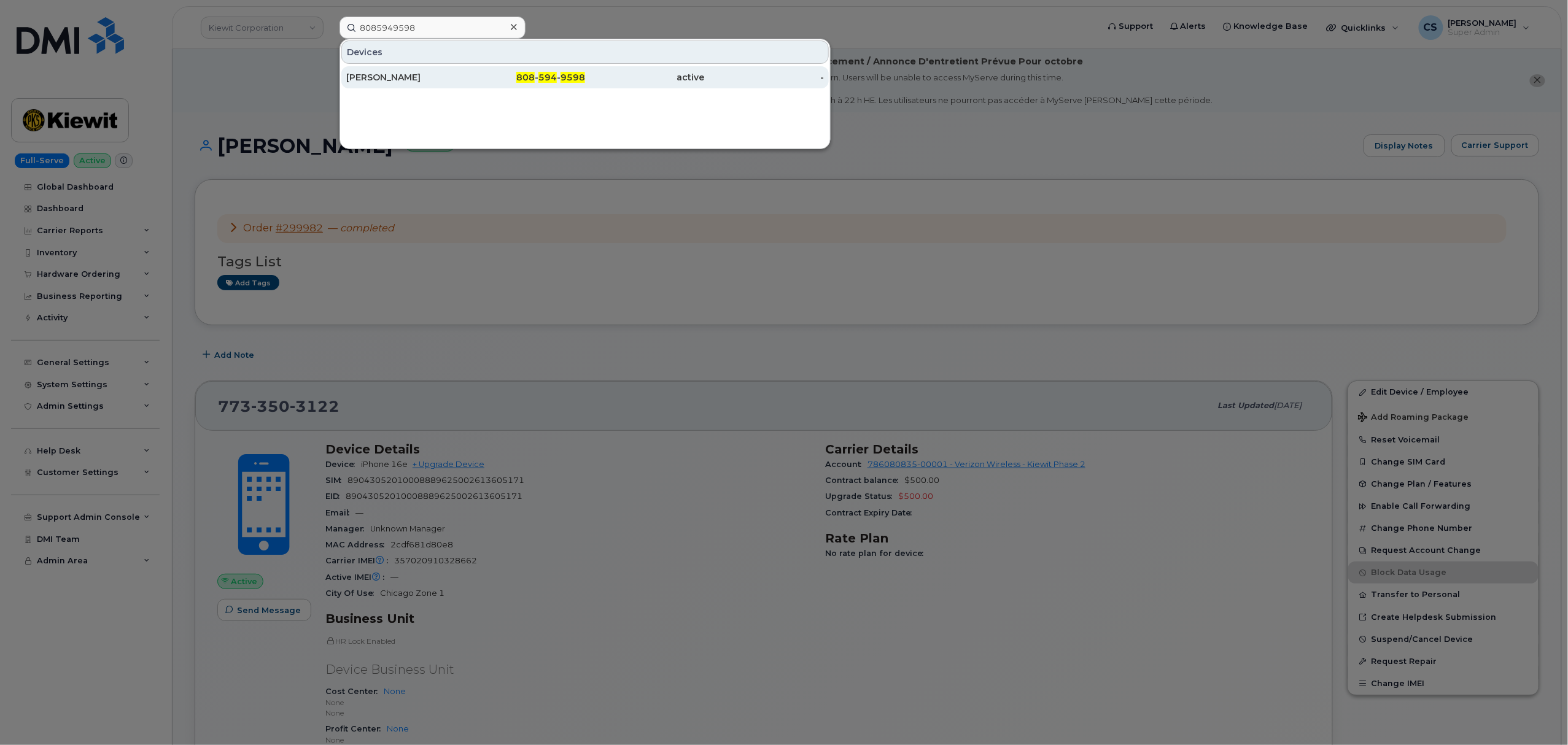
click at [560, 76] on div "808 - 594 - 9598" at bounding box center [526, 77] width 120 height 12
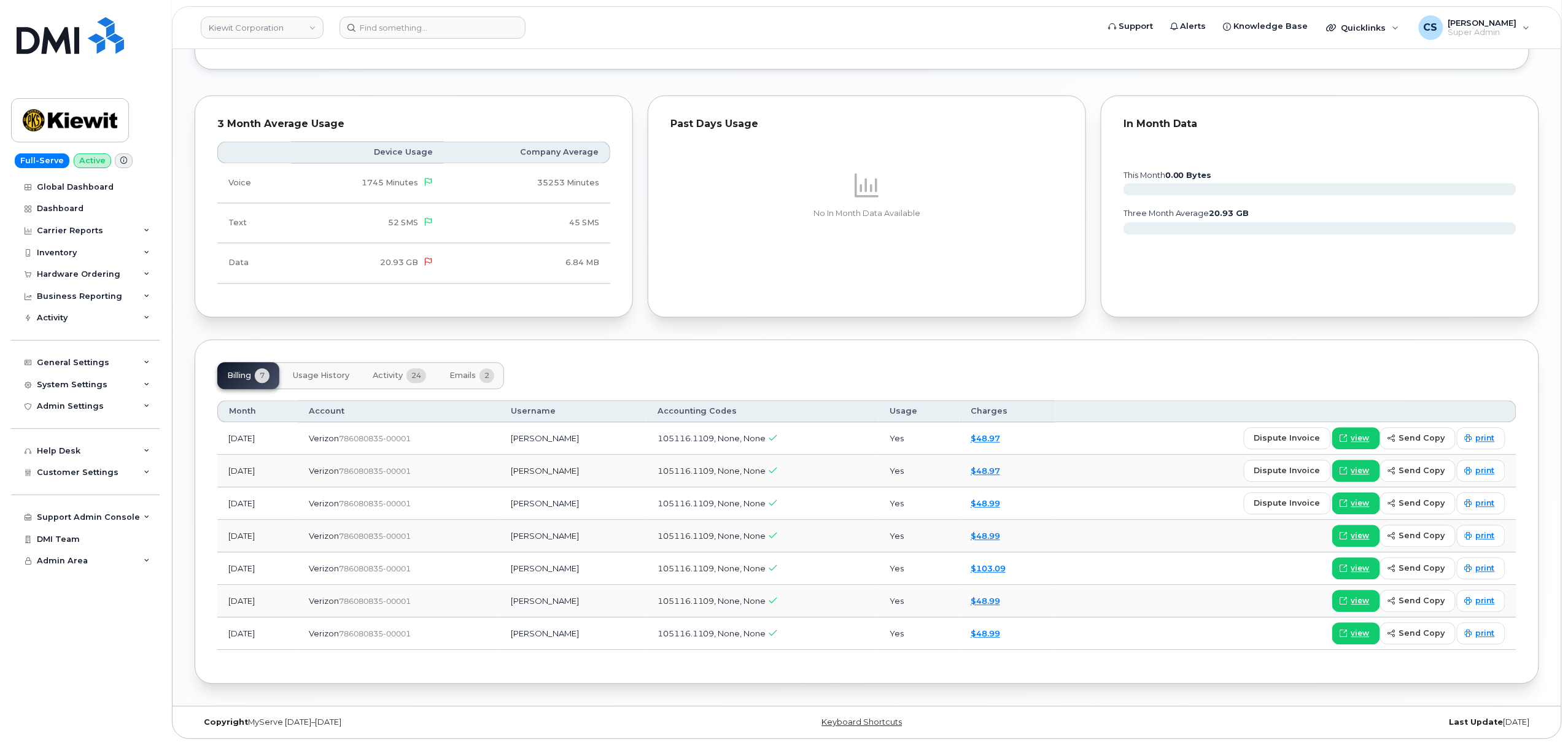
scroll to position [1289, 0]
click at [381, 373] on span "Activity" at bounding box center [387, 375] width 30 height 10
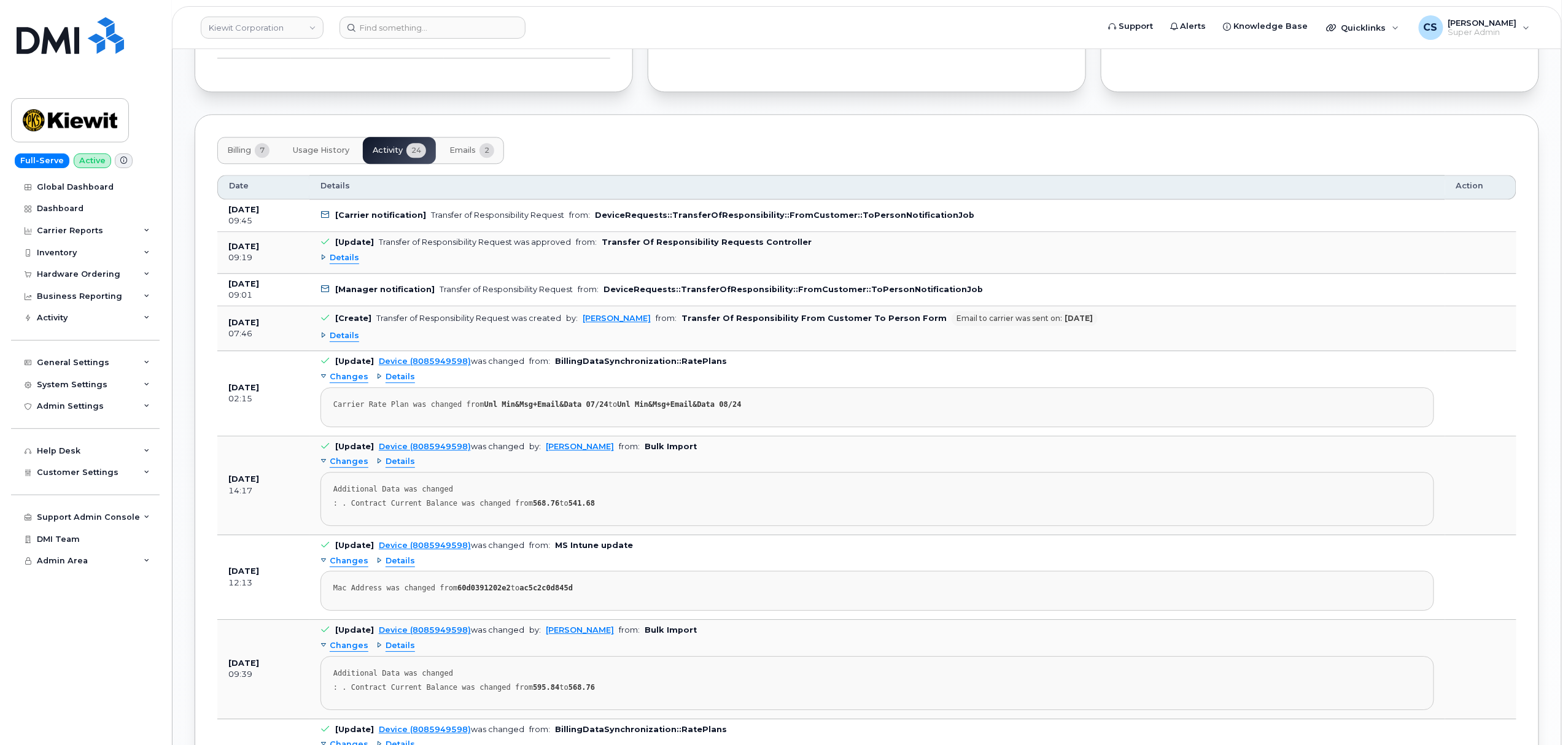
scroll to position [1535, 0]
